Goal: Entertainment & Leisure: Consume media (video, audio)

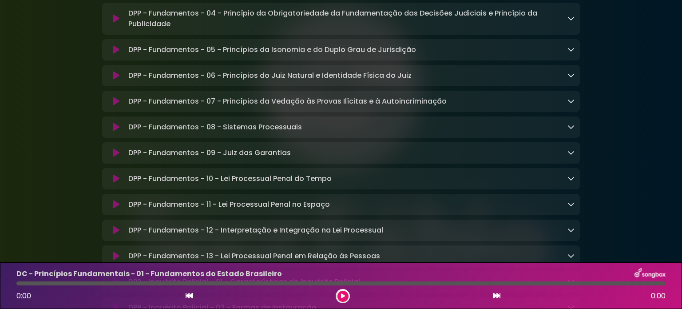
scroll to position [3865, 0]
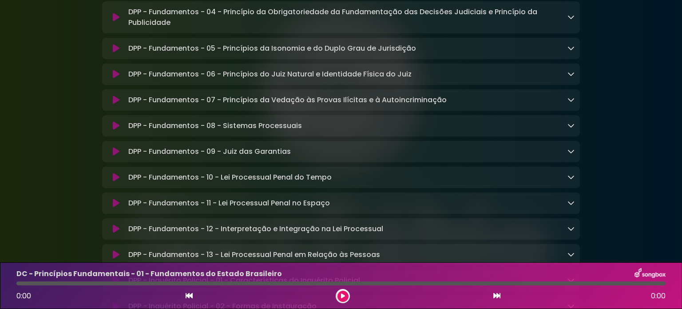
click at [568, 129] on icon at bounding box center [571, 125] width 7 height 7
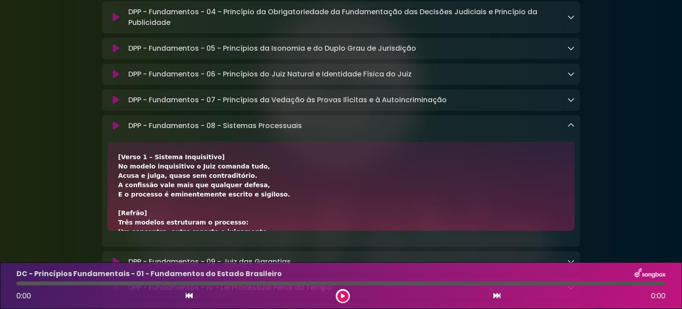
click at [568, 129] on icon at bounding box center [571, 125] width 7 height 7
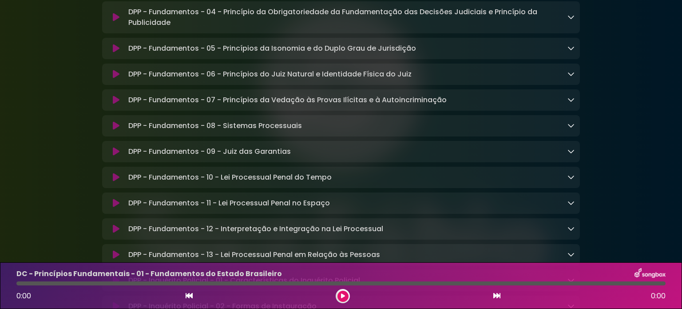
click at [574, 129] on icon at bounding box center [571, 125] width 7 height 7
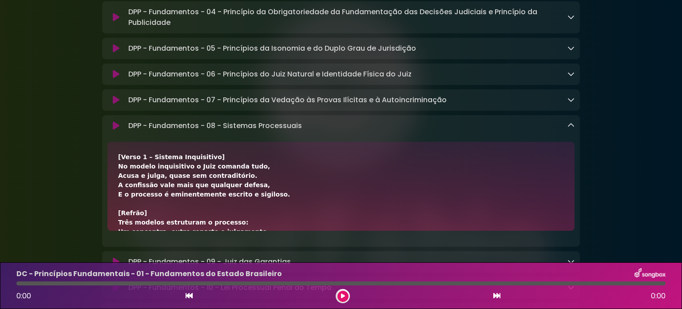
click at [115, 130] on icon at bounding box center [116, 125] width 7 height 9
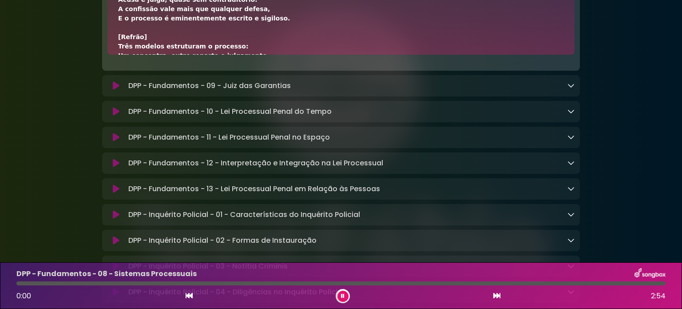
scroll to position [4043, 0]
click at [344, 292] on button at bounding box center [343, 296] width 11 height 11
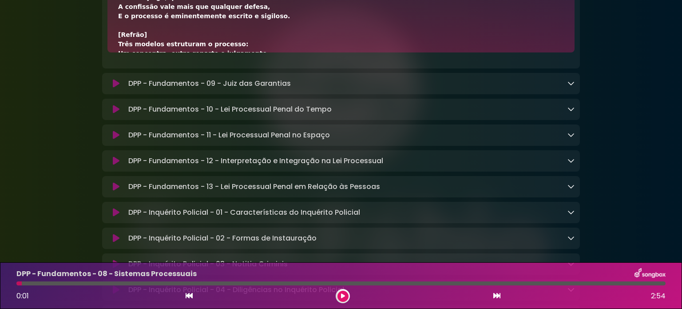
scroll to position [4042, 0]
click at [347, 295] on button at bounding box center [343, 296] width 11 height 11
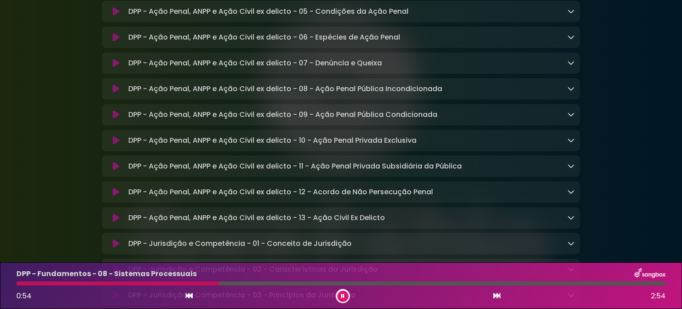
scroll to position [4665, 0]
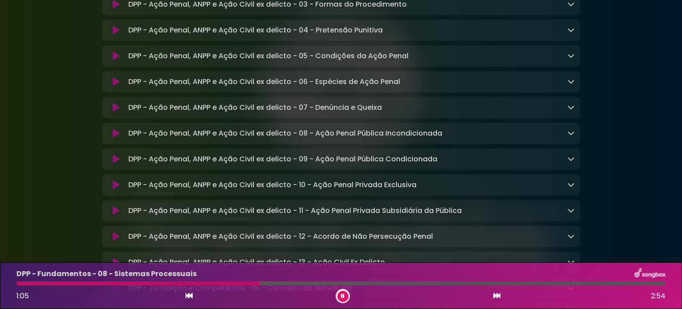
click at [494, 295] on icon at bounding box center [497, 295] width 7 height 7
click at [115, 138] on icon at bounding box center [116, 133] width 7 height 9
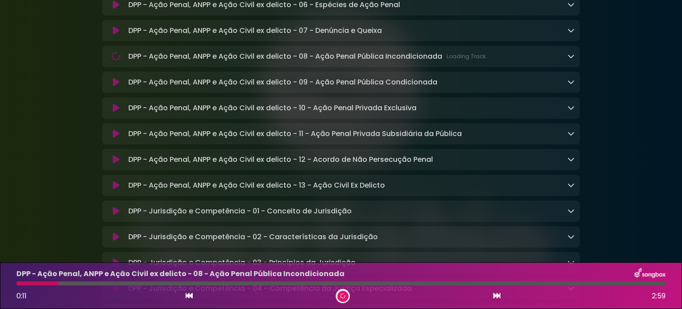
scroll to position [4752, 0]
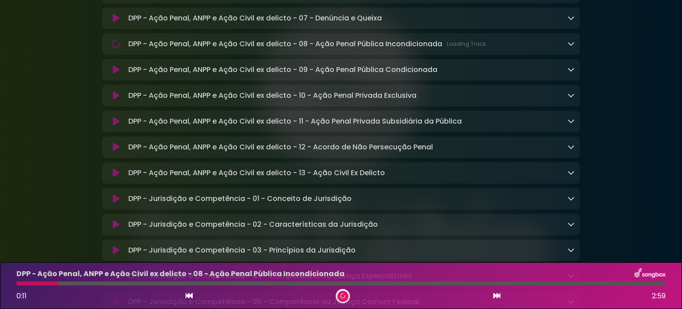
click at [573, 47] on icon at bounding box center [571, 43] width 7 height 7
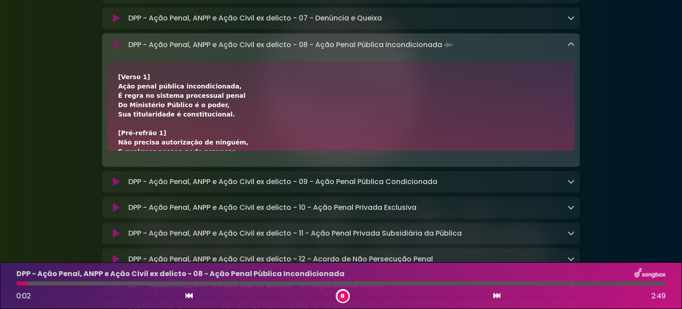
click at [570, 48] on icon at bounding box center [571, 44] width 7 height 7
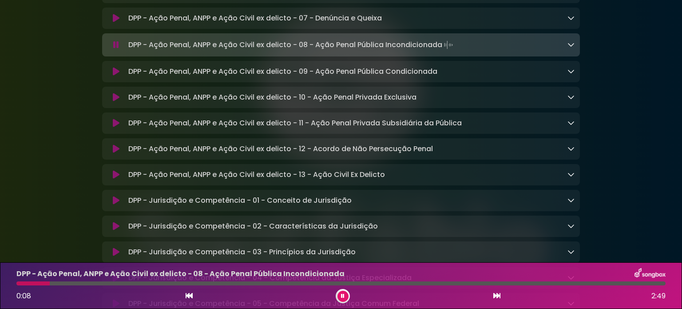
click at [571, 21] on icon at bounding box center [571, 17] width 7 height 7
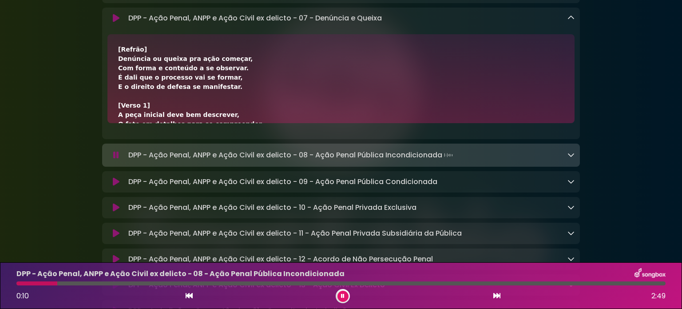
click at [112, 23] on button at bounding box center [115, 18] width 17 height 9
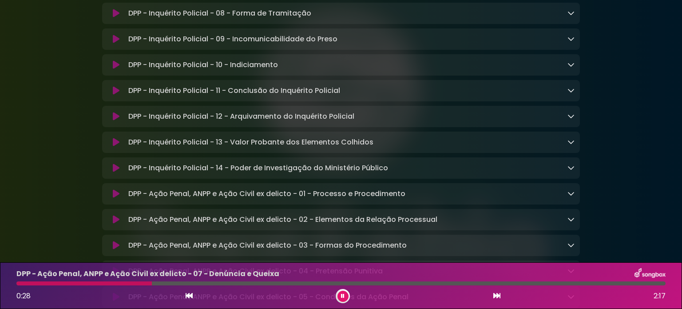
scroll to position [4441, 0]
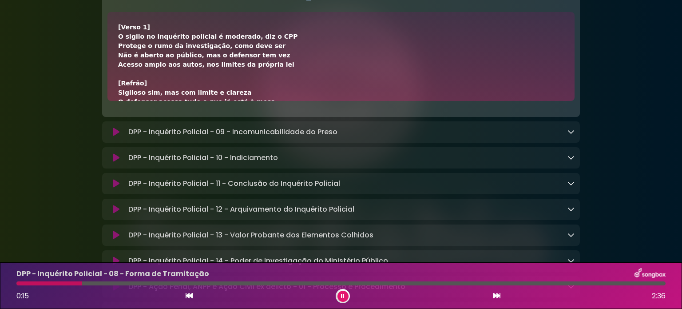
scroll to position [4486, 0]
